Goal: Information Seeking & Learning: Check status

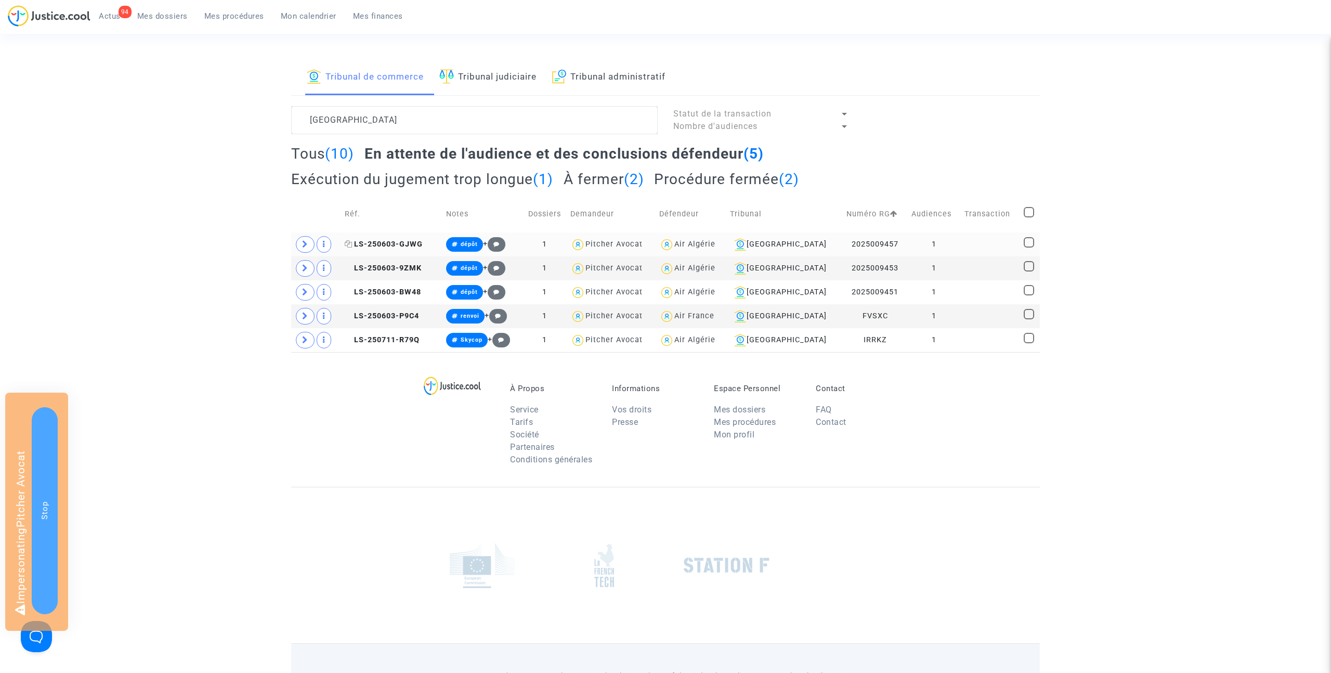
click at [390, 242] on span "LS-250603-GJWG" at bounding box center [384, 244] width 78 height 9
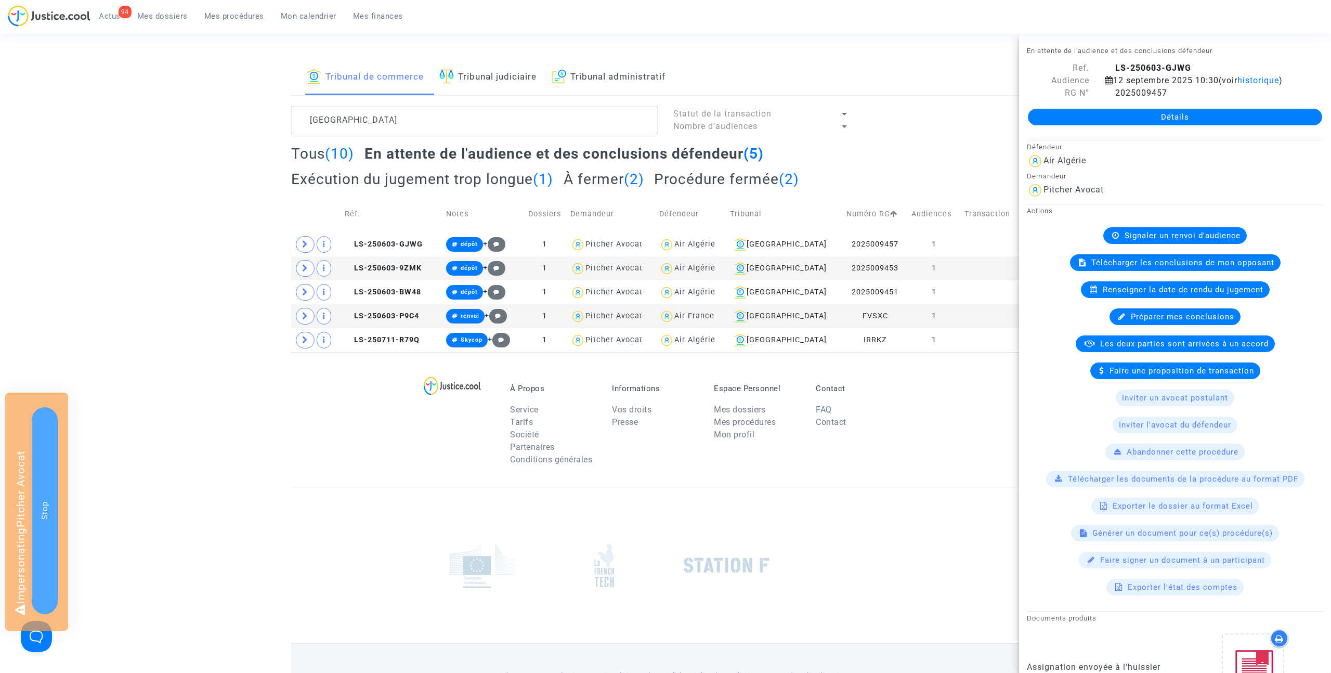
click at [1171, 114] on link "Détails" at bounding box center [1175, 117] width 294 height 17
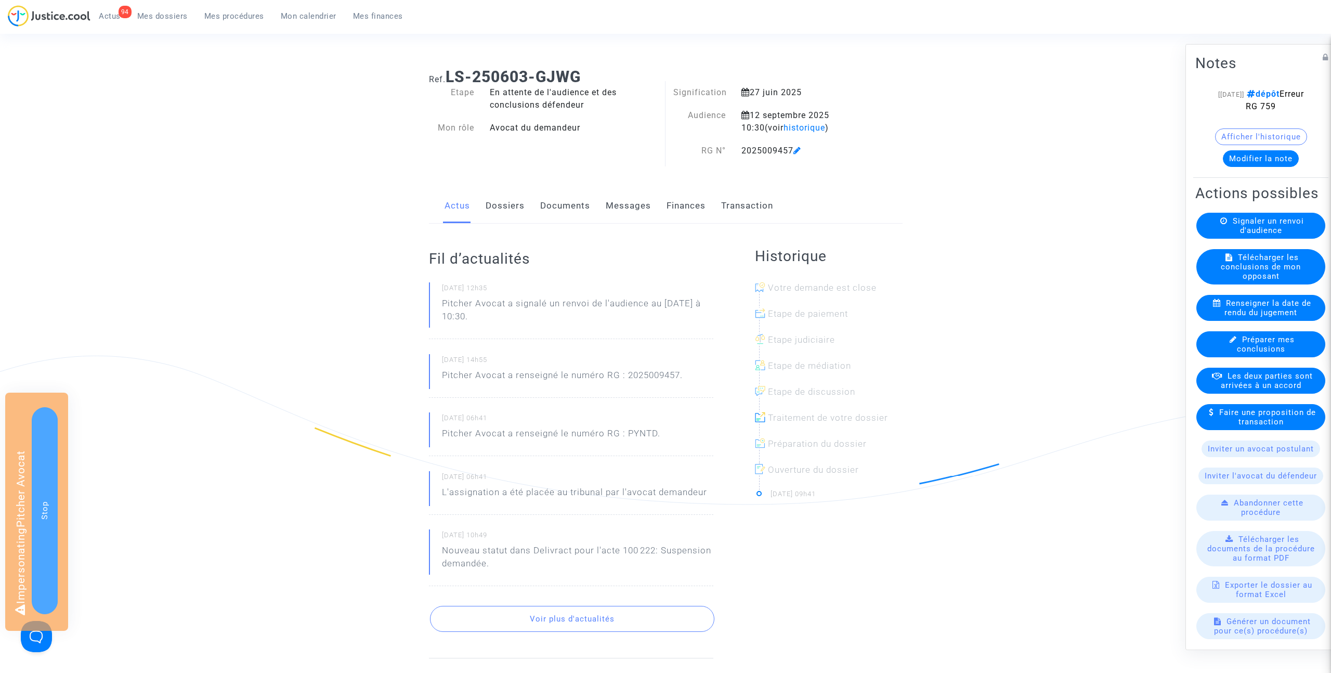
click at [523, 208] on link "Dossiers" at bounding box center [505, 206] width 39 height 34
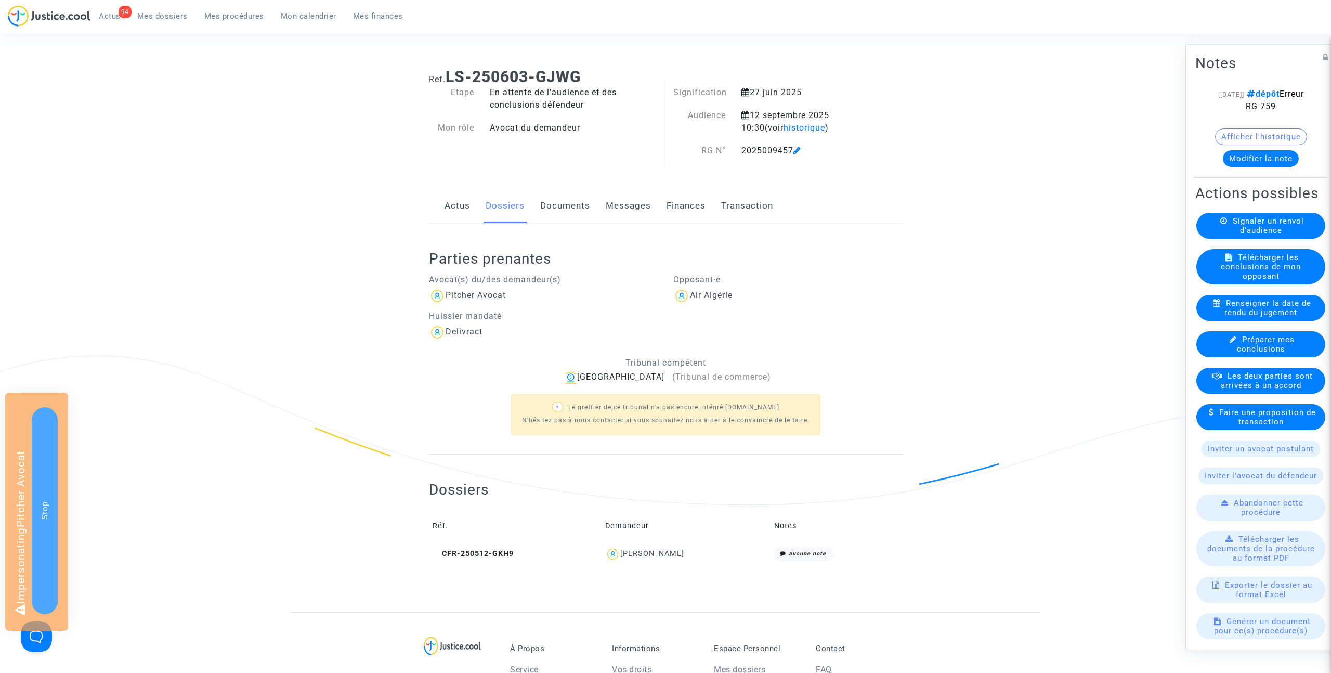
click at [565, 203] on link "Documents" at bounding box center [565, 206] width 50 height 34
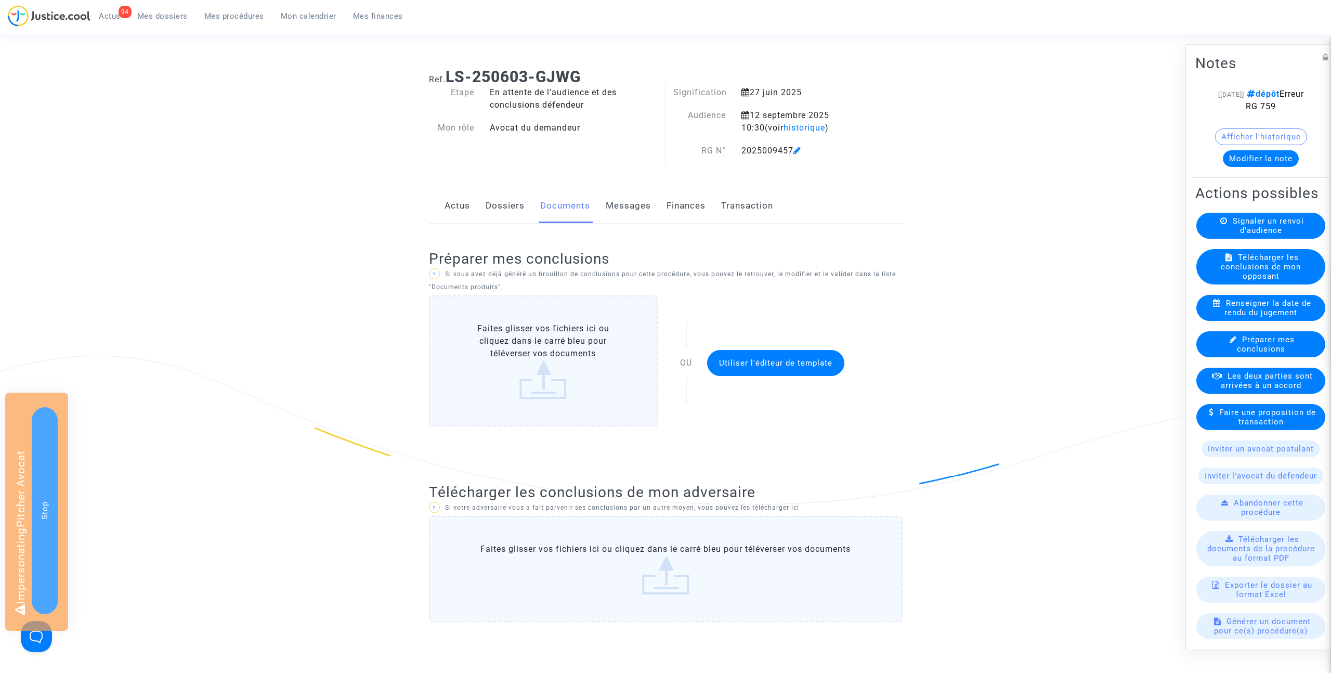
click at [508, 207] on link "Dossiers" at bounding box center [505, 206] width 39 height 34
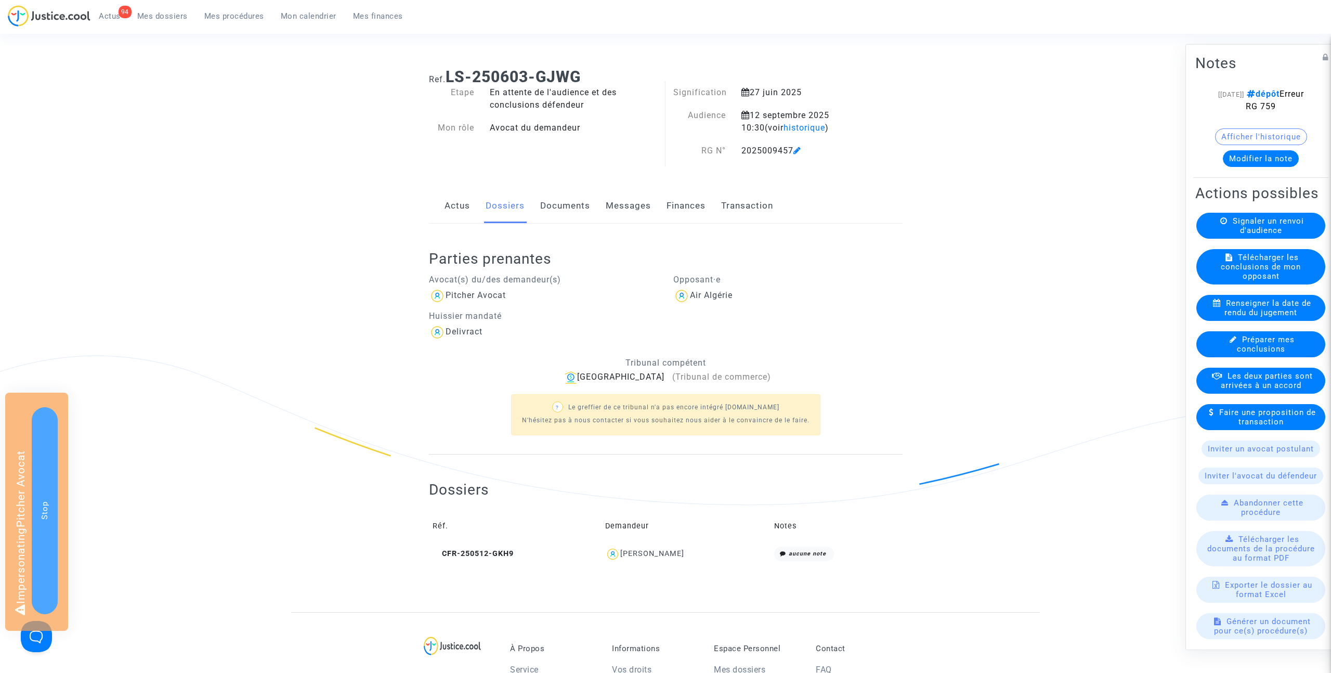
click at [162, 18] on span "Mes dossiers" at bounding box center [162, 15] width 50 height 9
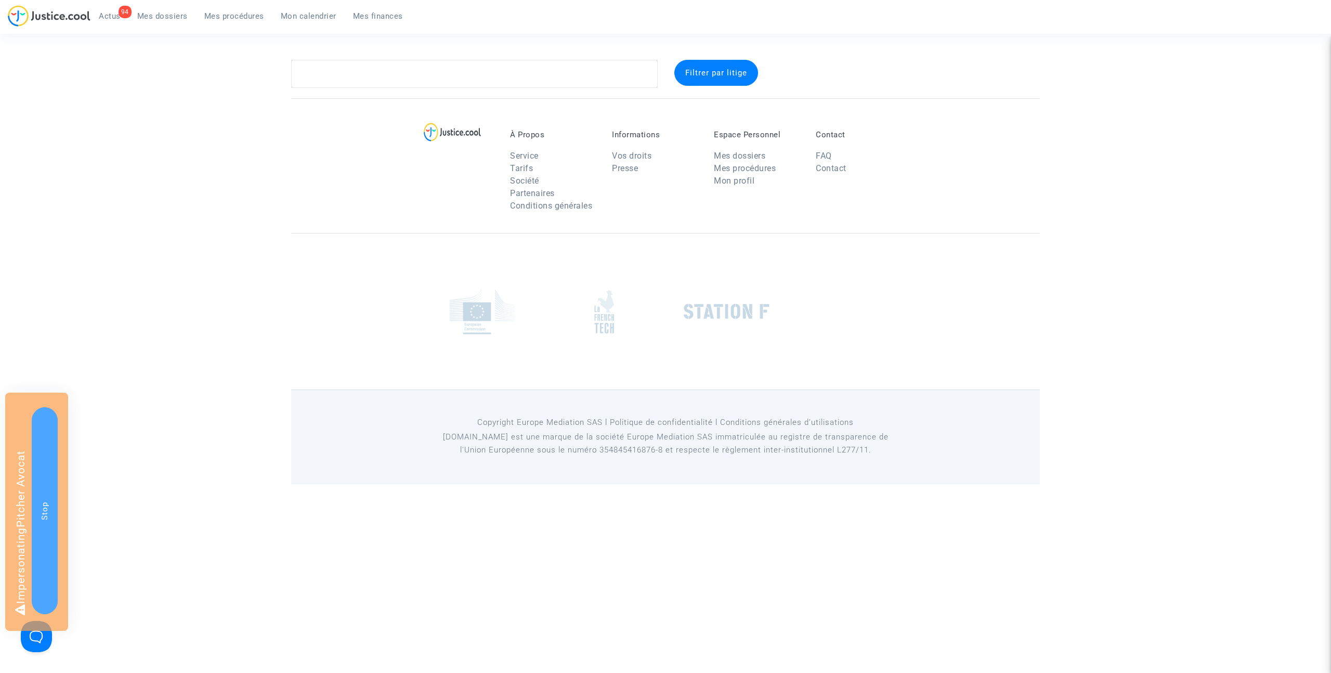
click at [221, 21] on link "Mes procédures" at bounding box center [234, 16] width 76 height 16
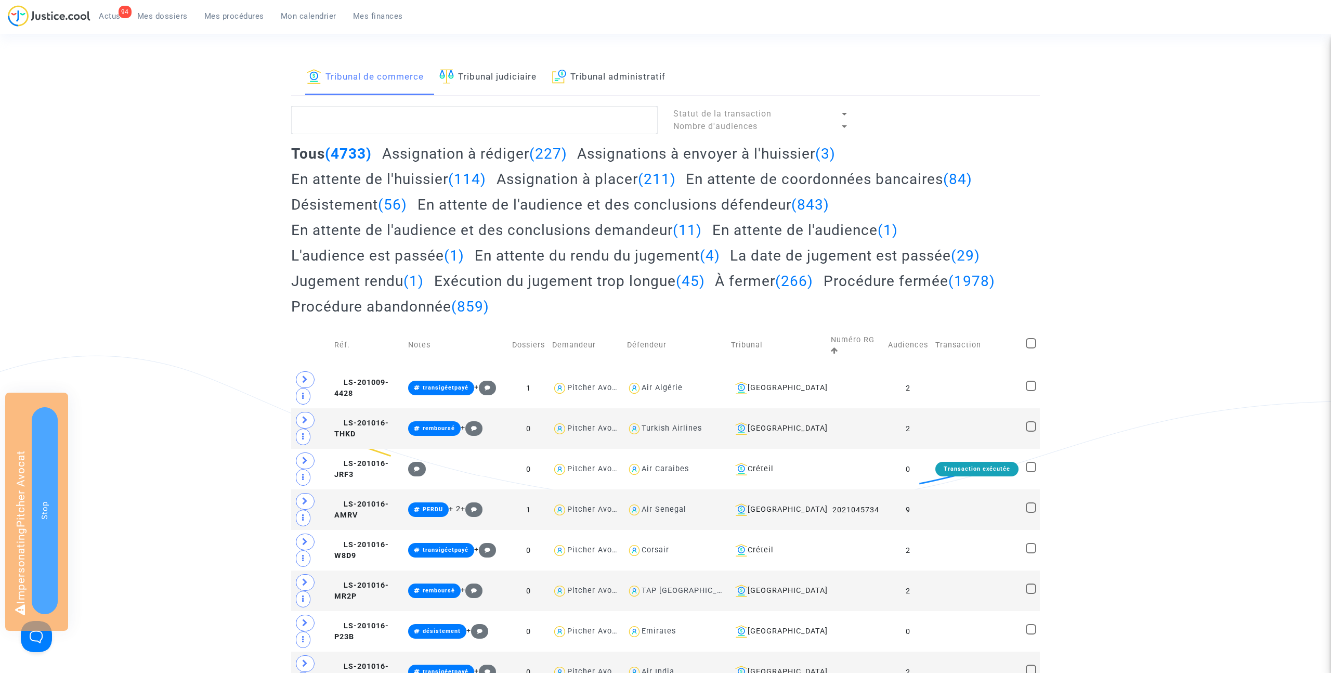
click at [615, 77] on link "Tribunal administratif" at bounding box center [608, 77] width 113 height 35
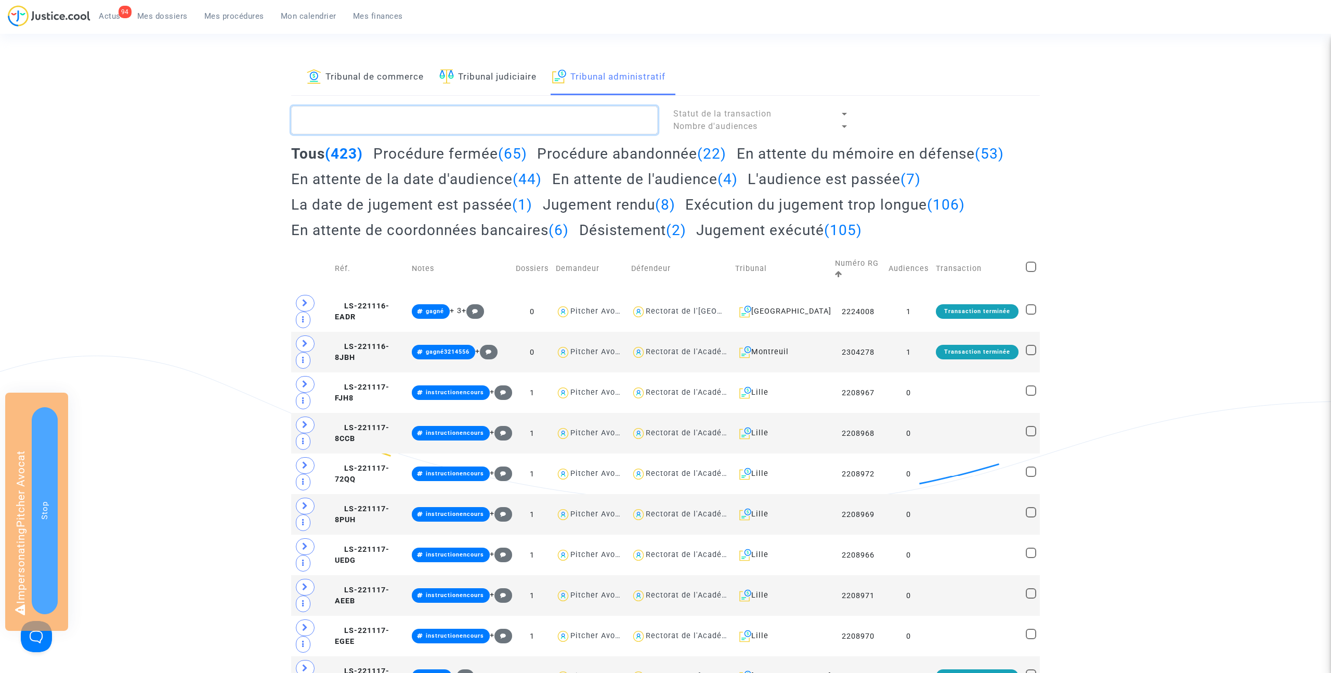
click at [367, 112] on textarea at bounding box center [474, 120] width 367 height 28
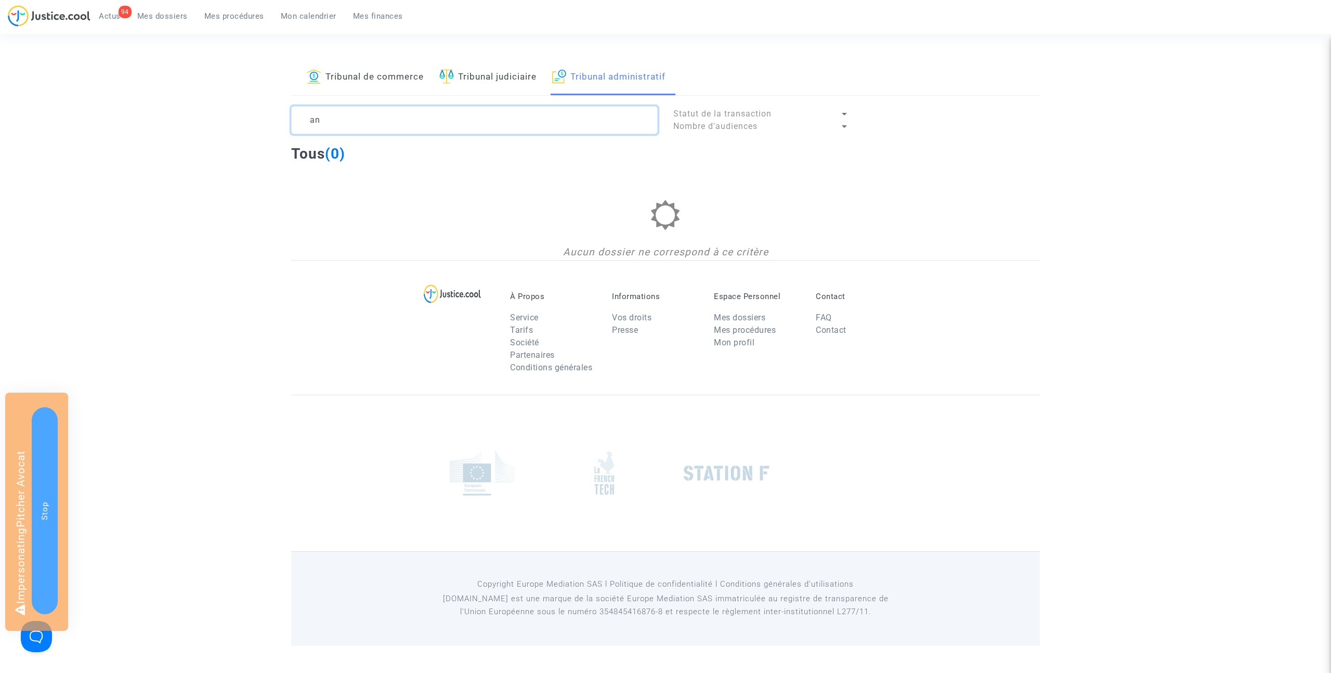
type textarea "a"
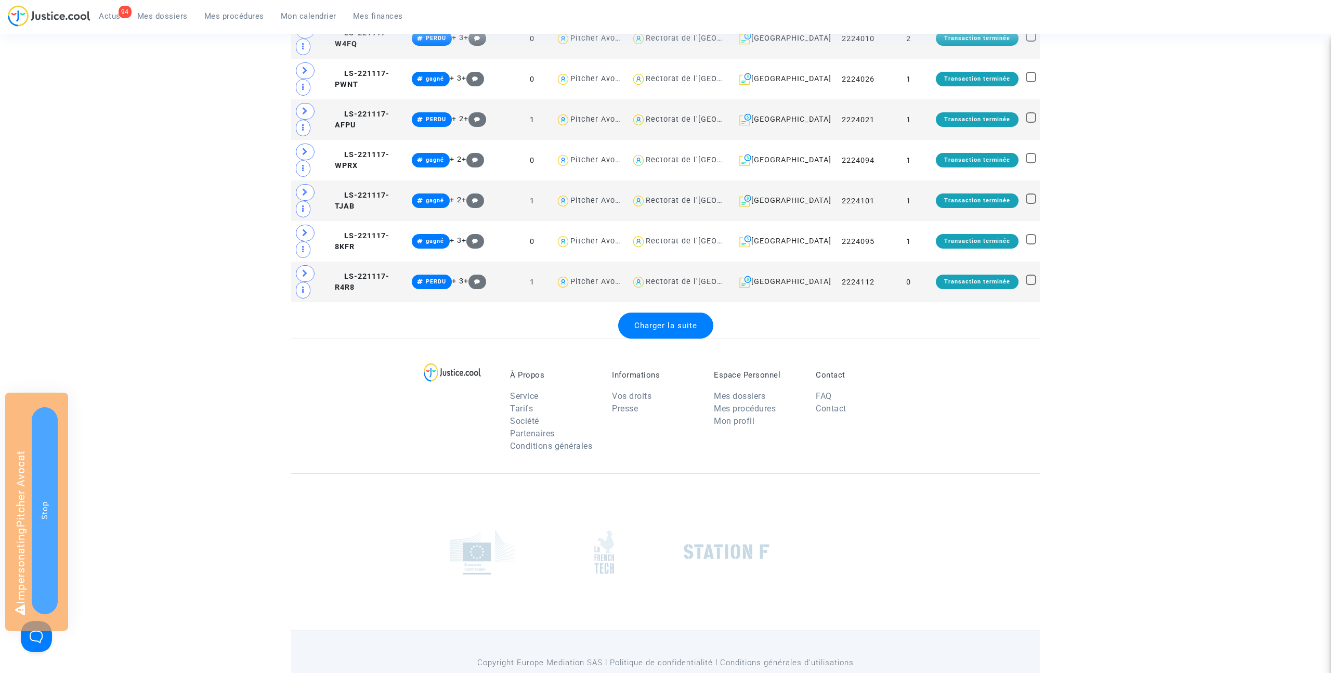
scroll to position [2069, 0]
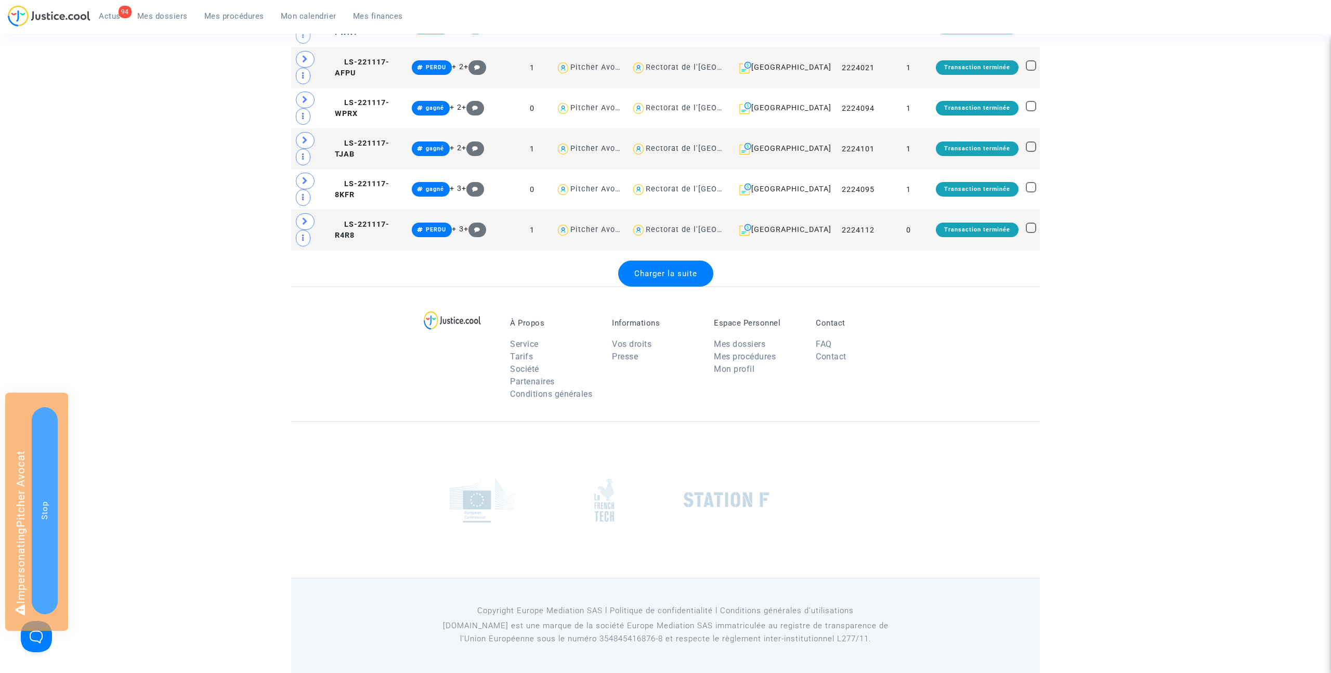
click at [656, 277] on span "Charger la suite" at bounding box center [666, 273] width 63 height 9
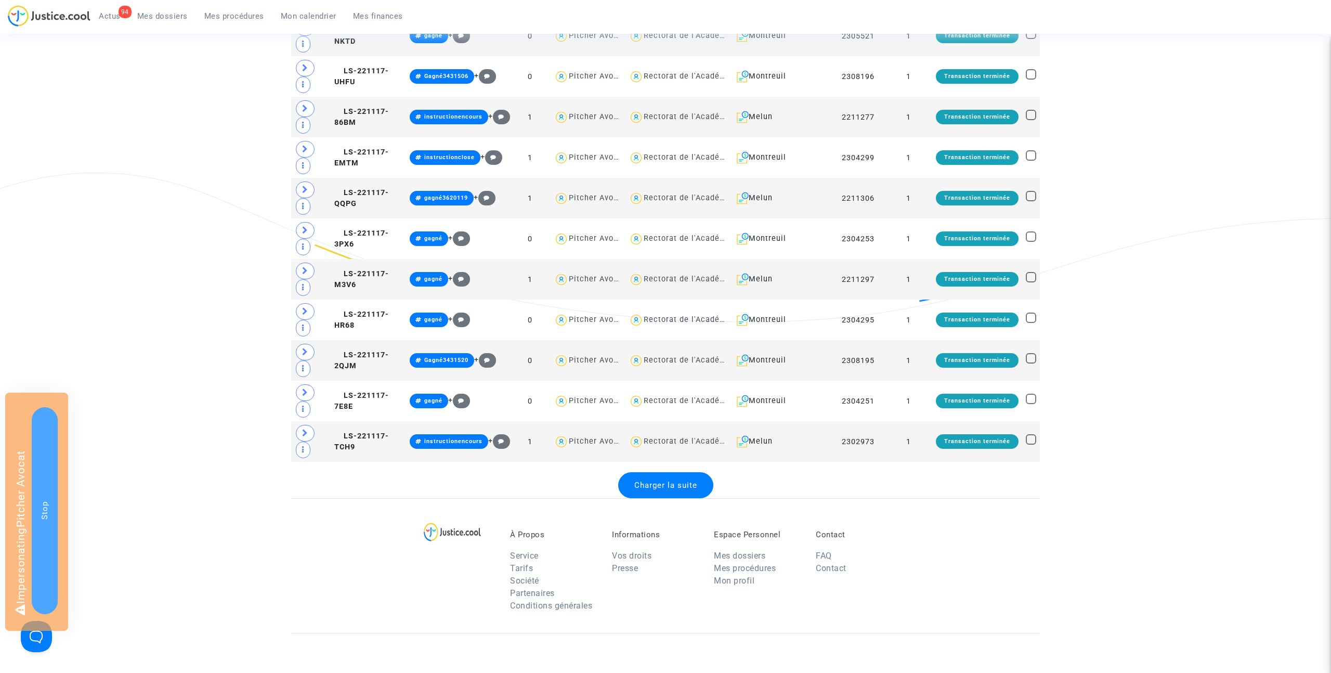
scroll to position [4098, 0]
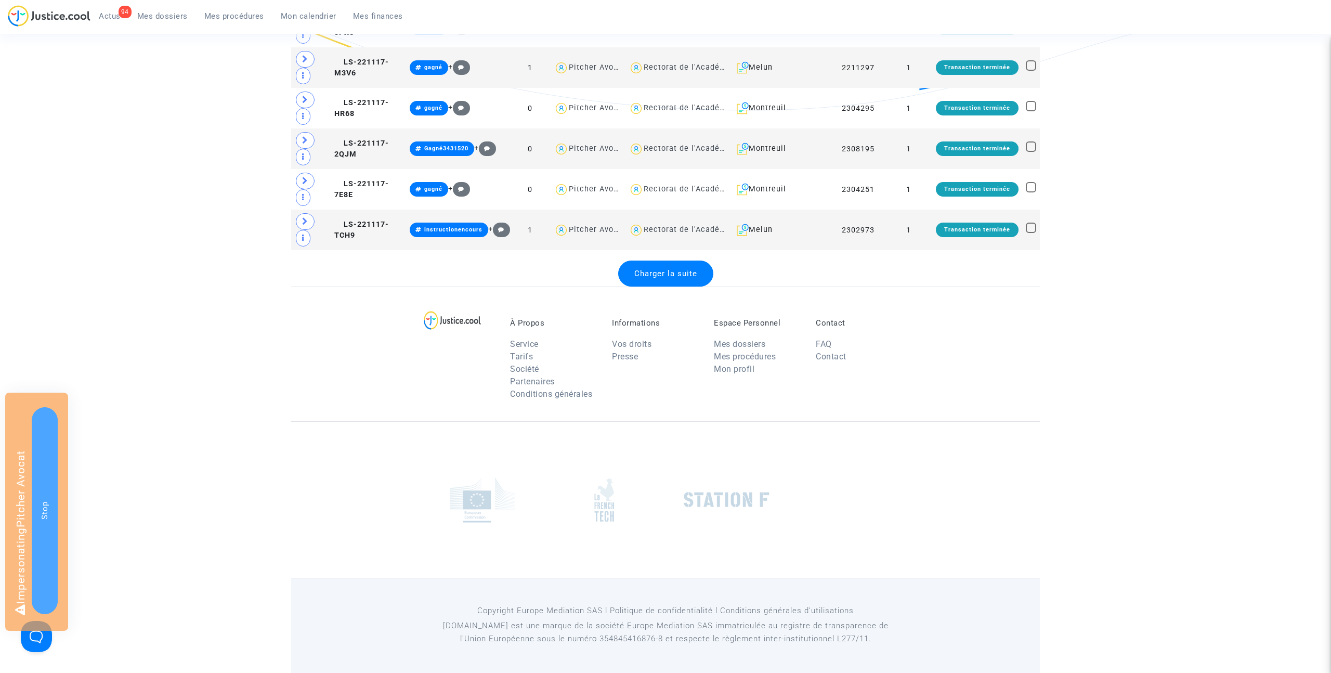
click at [662, 274] on span "Charger la suite" at bounding box center [666, 273] width 63 height 9
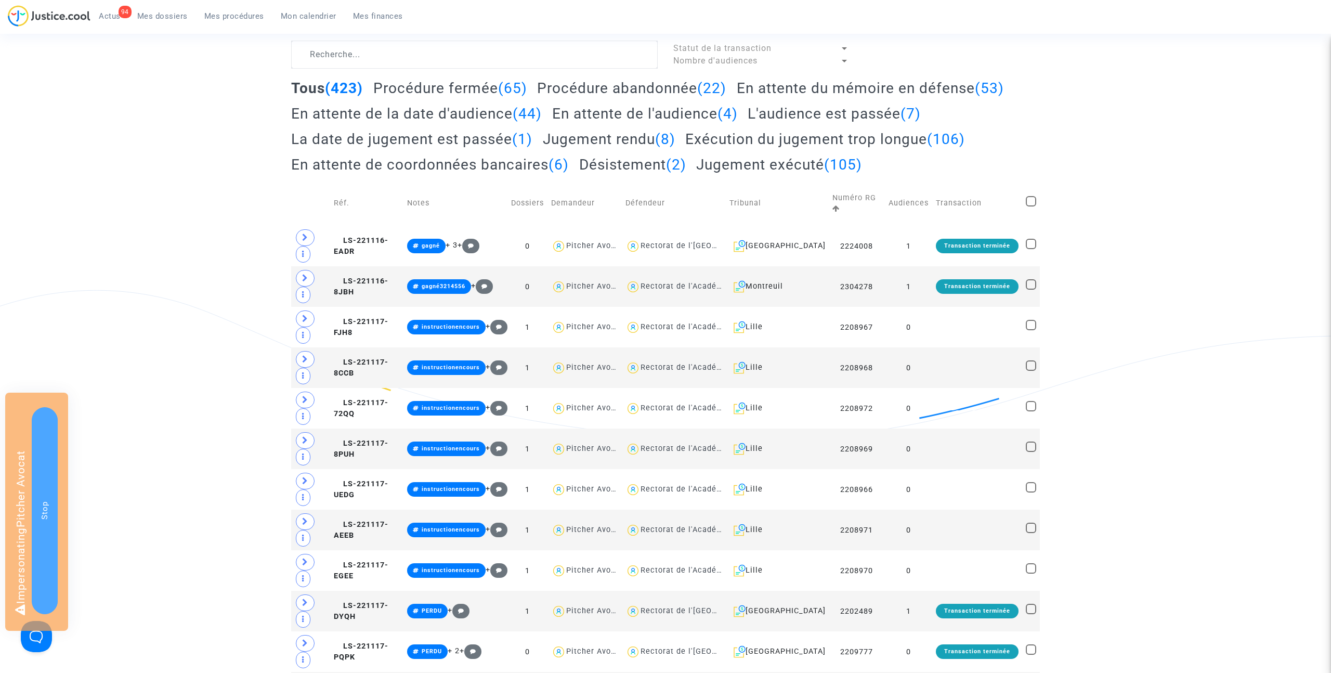
scroll to position [0, 0]
